Goal: Task Accomplishment & Management: Manage account settings

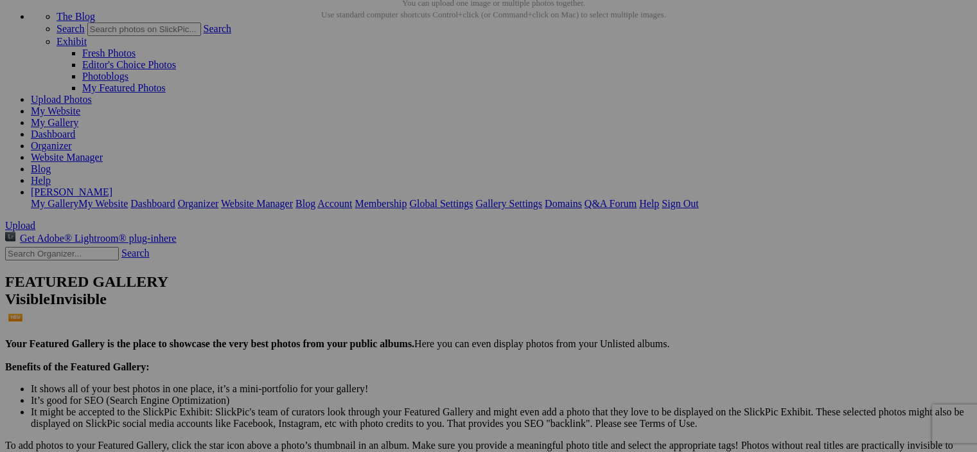
scroll to position [64, 0]
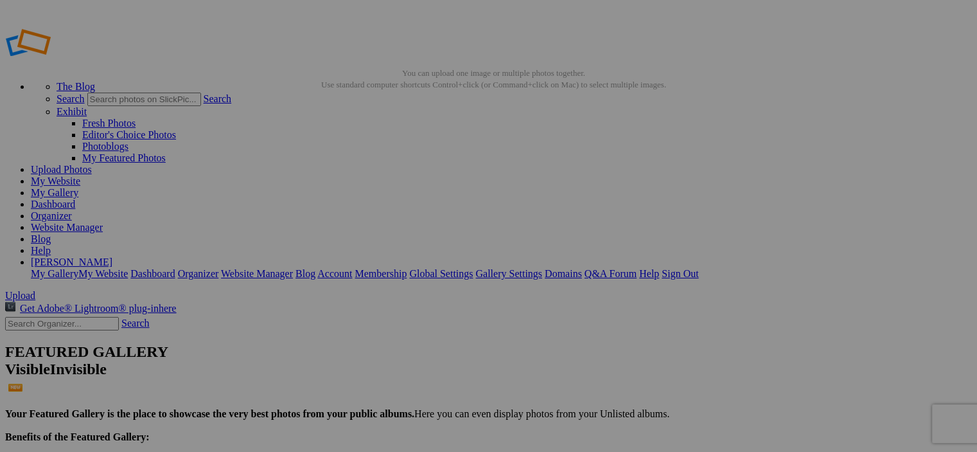
drag, startPoint x: 472, startPoint y: 177, endPoint x: 478, endPoint y: 142, distance: 35.2
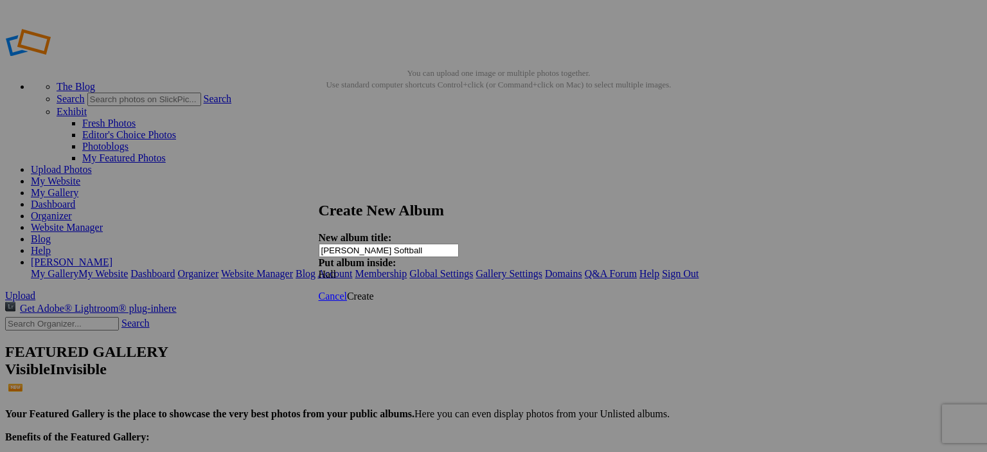
type input "[PERSON_NAME] Softball"
drag, startPoint x: 636, startPoint y: 280, endPoint x: 616, endPoint y: 222, distance: 62.0
click at [374, 290] on span "Create" at bounding box center [360, 295] width 27 height 11
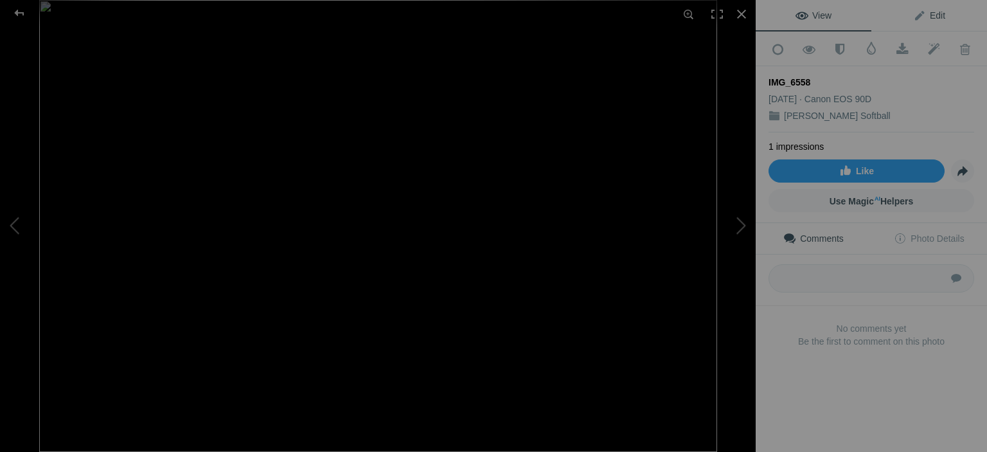
click at [932, 13] on span "Edit" at bounding box center [929, 15] width 32 height 10
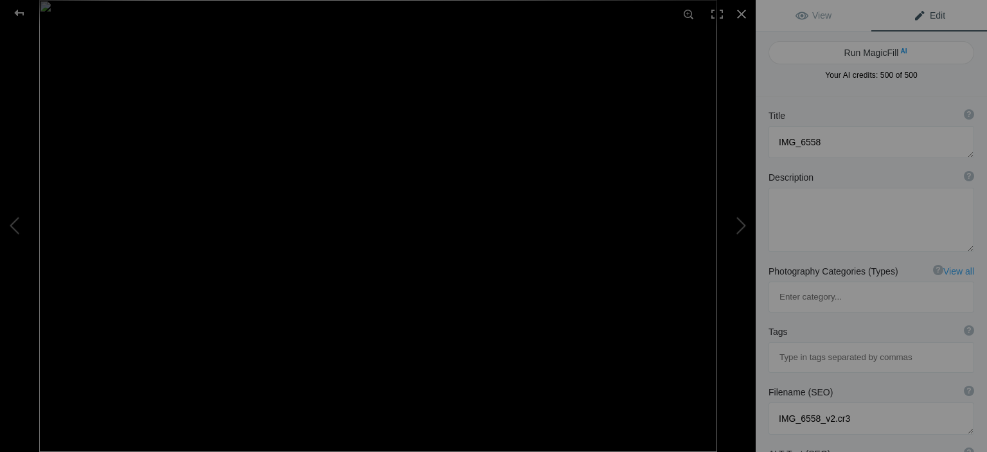
click at [928, 13] on span "Edit" at bounding box center [929, 15] width 32 height 10
click at [745, 19] on div at bounding box center [741, 14] width 28 height 28
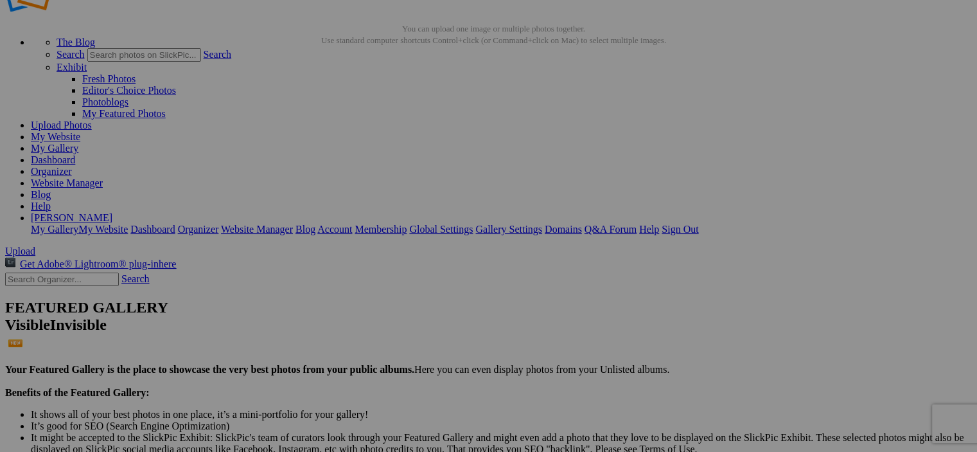
scroll to position [64, 0]
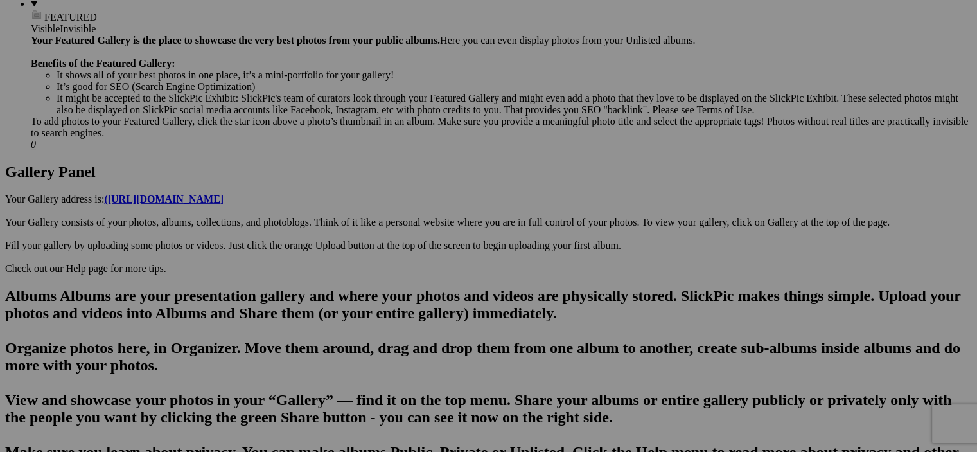
scroll to position [559, 0]
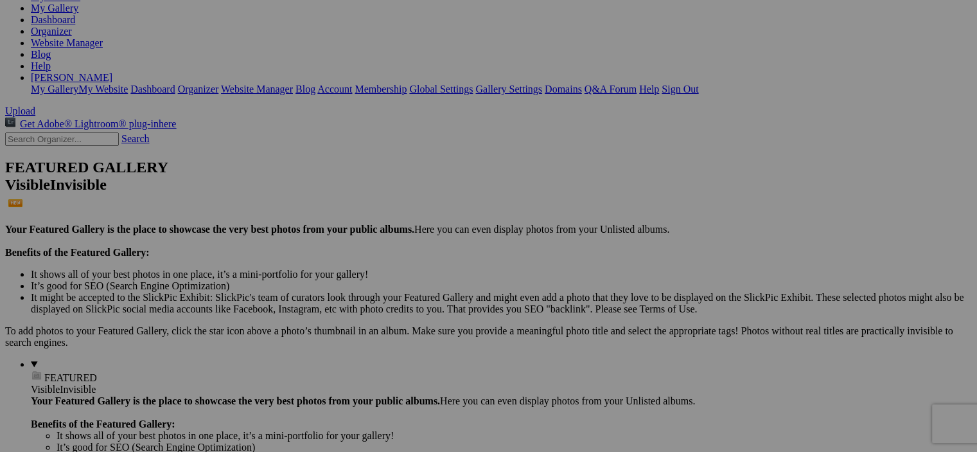
scroll to position [174, 0]
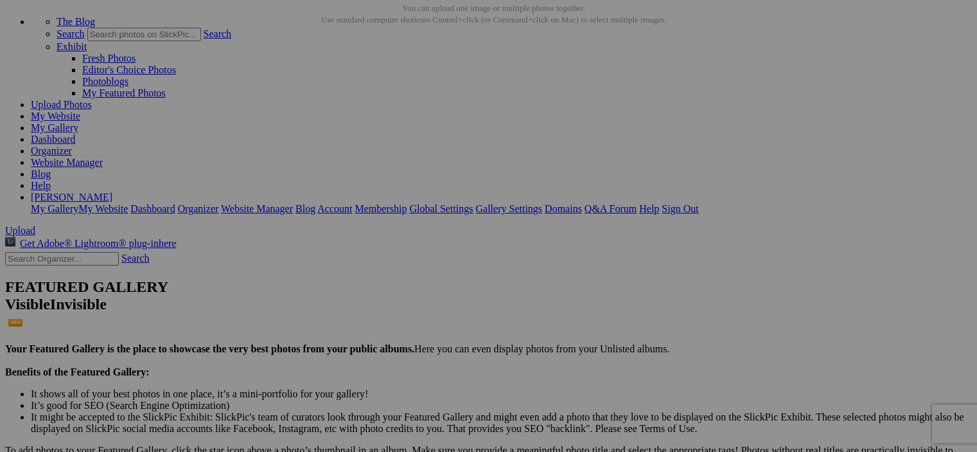
scroll to position [45, 0]
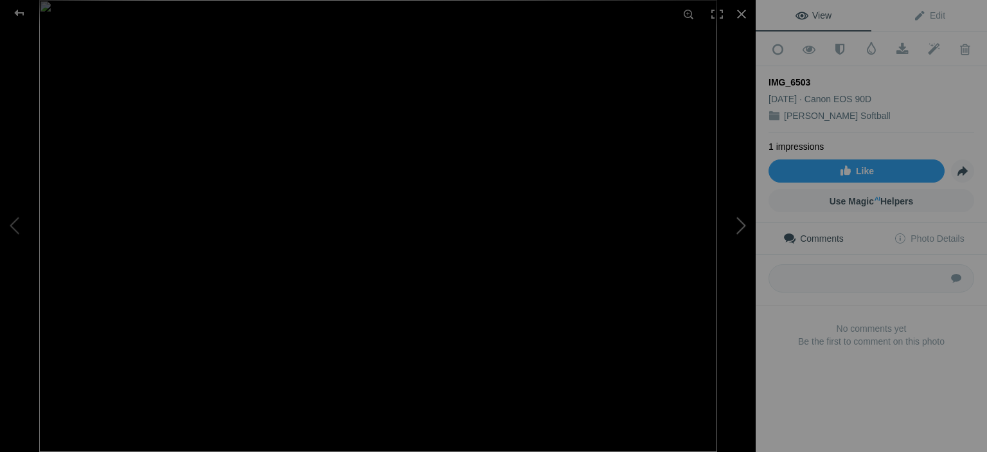
click at [738, 222] on button at bounding box center [707, 226] width 96 height 163
click at [743, 15] on div at bounding box center [741, 14] width 28 height 28
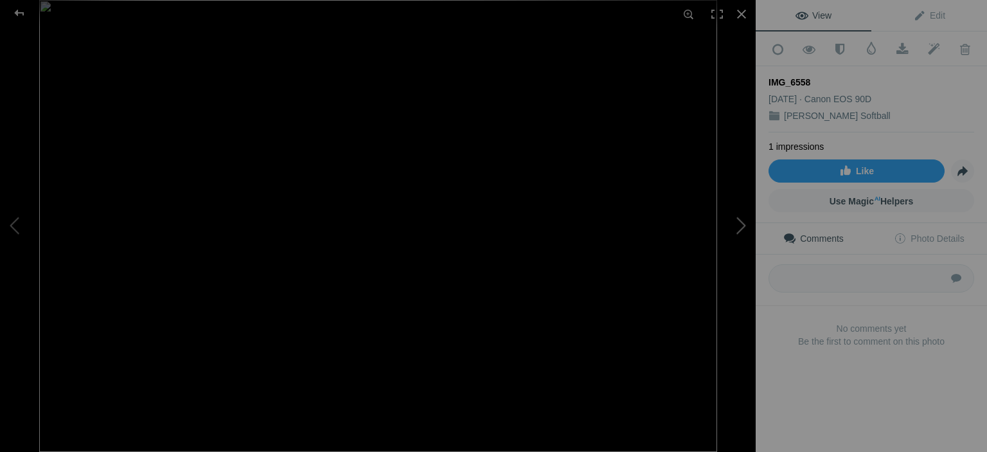
click at [738, 222] on button at bounding box center [707, 226] width 96 height 163
click at [738, 220] on button at bounding box center [707, 226] width 96 height 163
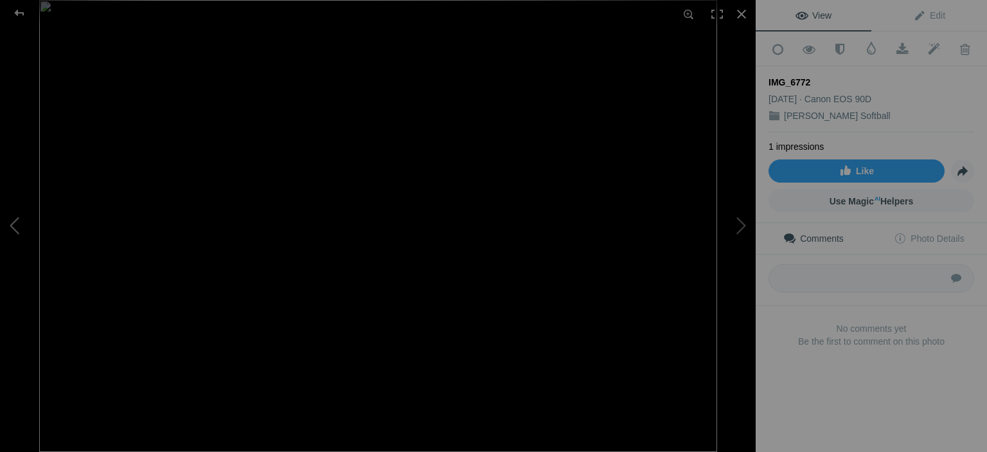
click at [15, 229] on button at bounding box center [48, 226] width 96 height 163
click at [744, 224] on button at bounding box center [707, 226] width 96 height 163
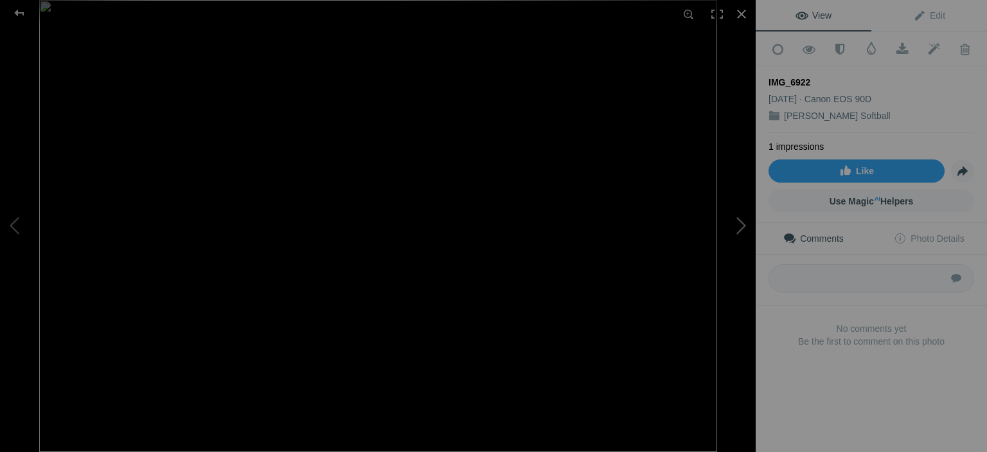
click at [743, 224] on button at bounding box center [707, 226] width 96 height 163
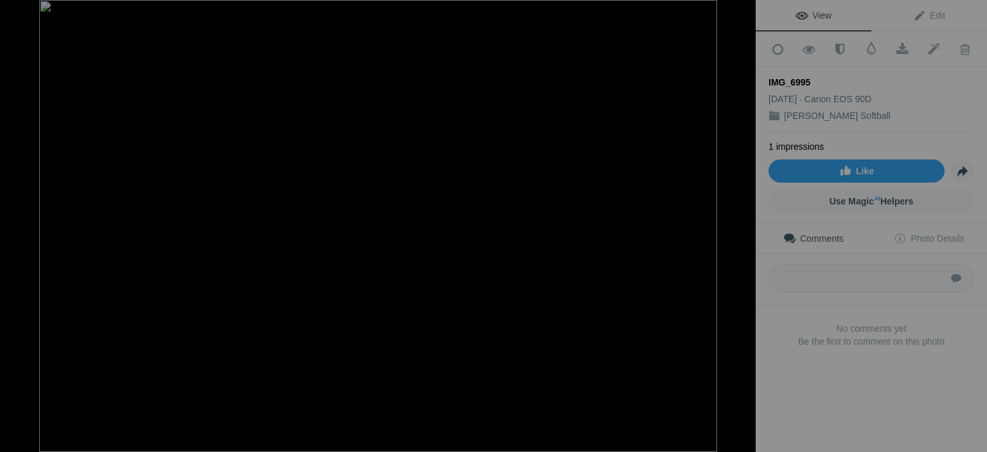
click at [743, 224] on button at bounding box center [707, 226] width 96 height 163
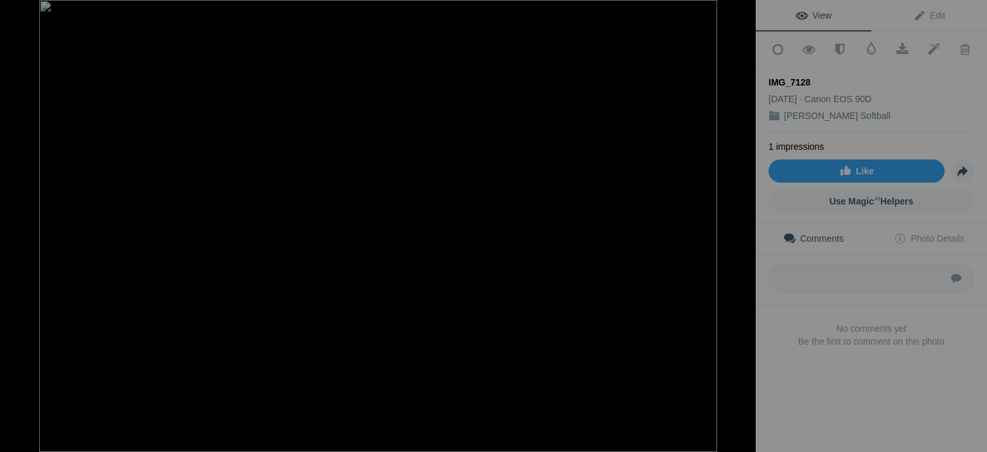
click at [743, 224] on button at bounding box center [707, 226] width 96 height 163
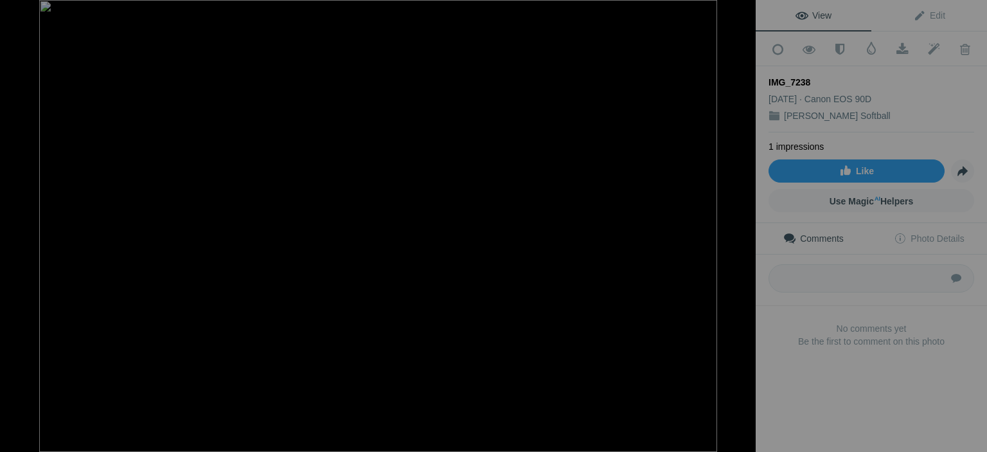
click at [743, 224] on button at bounding box center [707, 226] width 96 height 163
click at [28, 11] on div at bounding box center [19, 13] width 46 height 26
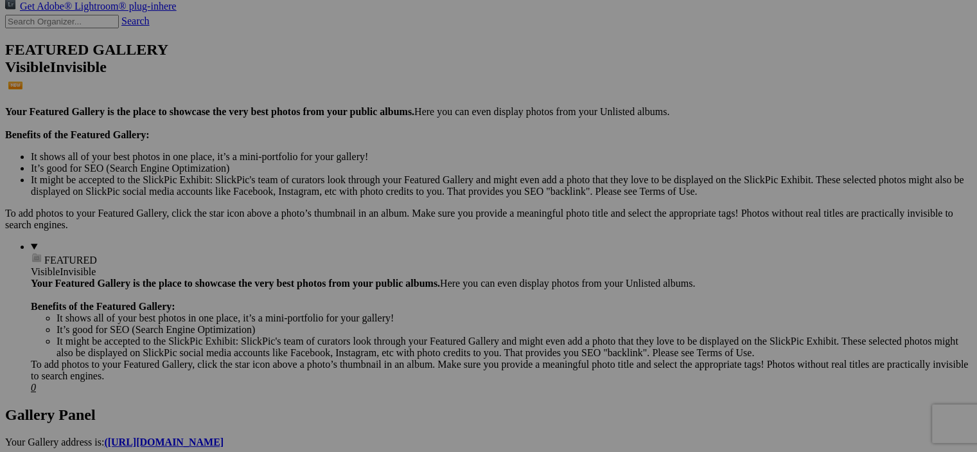
scroll to position [0, 0]
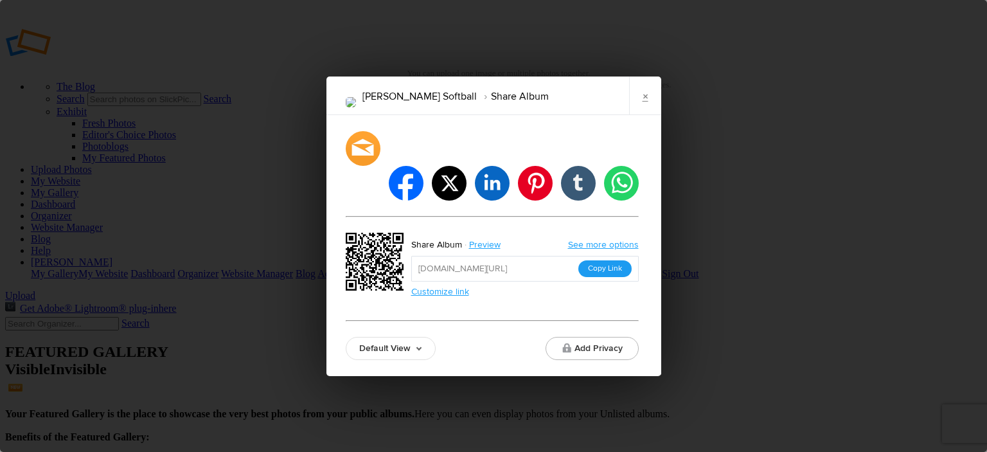
click at [598, 260] on button "Copy Link" at bounding box center [604, 268] width 53 height 17
click at [646, 115] on link "×" at bounding box center [645, 95] width 32 height 39
